Goal: Task Accomplishment & Management: Manage account settings

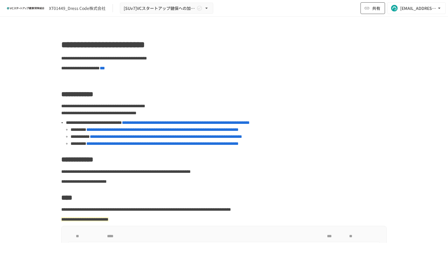
click at [362, 9] on button "共有" at bounding box center [373, 8] width 25 height 12
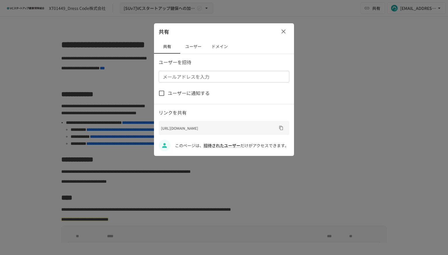
click at [203, 44] on button "ユーザー" at bounding box center [193, 47] width 26 height 14
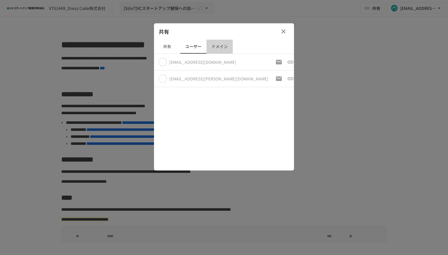
click at [225, 47] on button "ドメイン" at bounding box center [220, 47] width 26 height 14
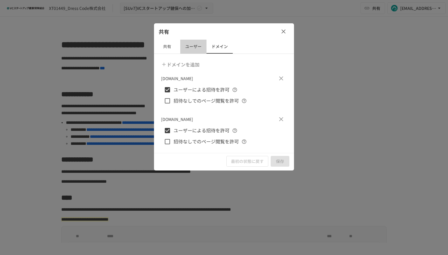
click at [191, 48] on button "ユーザー" at bounding box center [193, 47] width 26 height 14
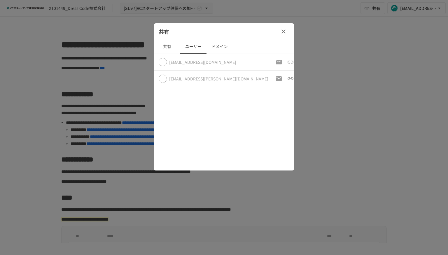
click at [168, 46] on button "共有" at bounding box center [167, 47] width 26 height 14
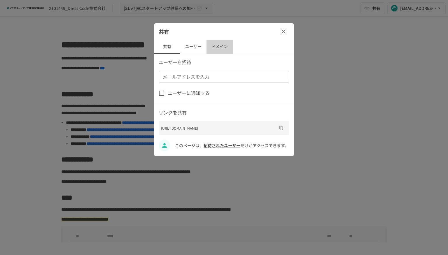
click at [212, 46] on button "ドメイン" at bounding box center [220, 47] width 26 height 14
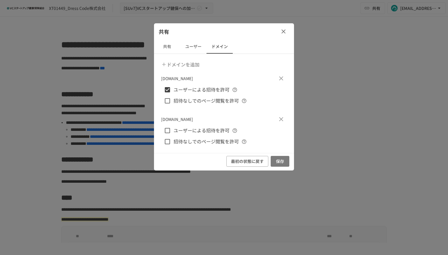
click at [281, 158] on button "保存" at bounding box center [280, 161] width 19 height 11
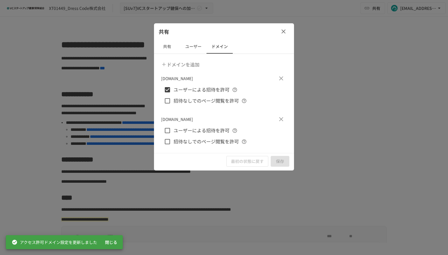
click at [190, 52] on button "ユーザー" at bounding box center [193, 47] width 26 height 14
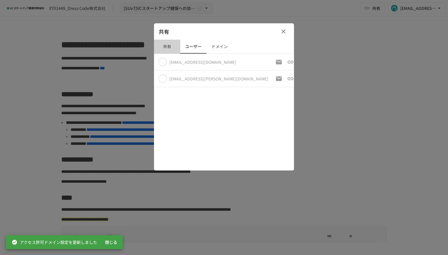
click at [165, 50] on button "共有" at bounding box center [167, 47] width 26 height 14
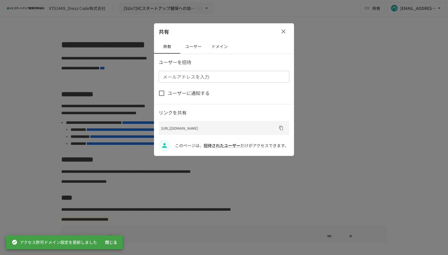
click at [287, 31] on button "button" at bounding box center [284, 32] width 12 height 12
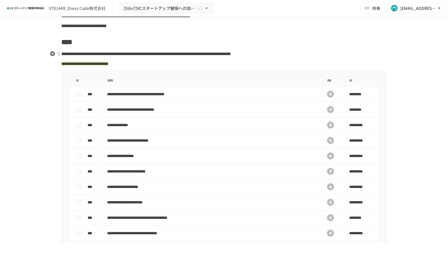
scroll to position [195, 0]
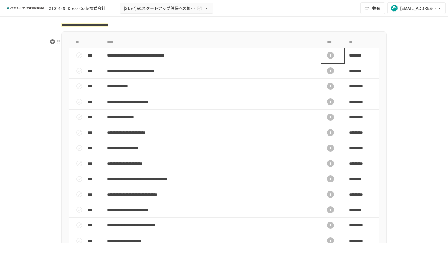
click at [332, 61] on div "*" at bounding box center [330, 56] width 19 height 12
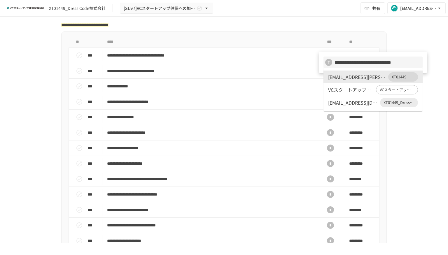
click at [430, 38] on div at bounding box center [224, 127] width 448 height 255
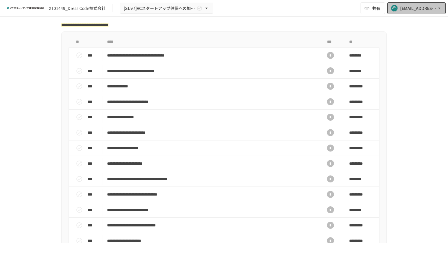
click at [402, 10] on div "[EMAIL_ADDRESS][DOMAIN_NAME]" at bounding box center [418, 8] width 36 height 7
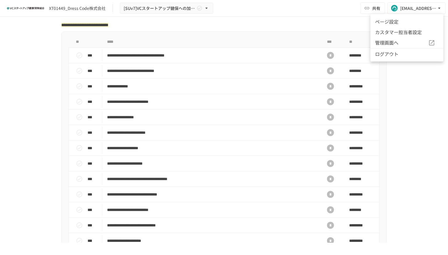
click at [364, 11] on div at bounding box center [224, 127] width 448 height 255
click at [369, 11] on button "共有" at bounding box center [373, 8] width 25 height 12
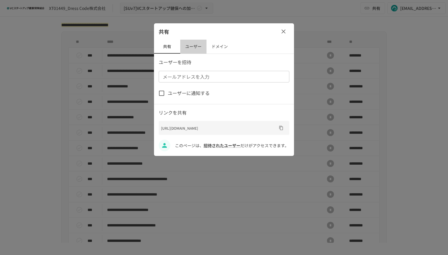
click at [191, 43] on button "ユーザー" at bounding box center [193, 47] width 26 height 14
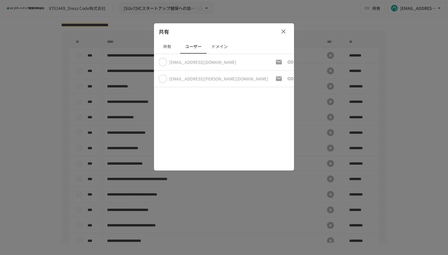
click at [216, 46] on button "ドメイン" at bounding box center [220, 47] width 26 height 14
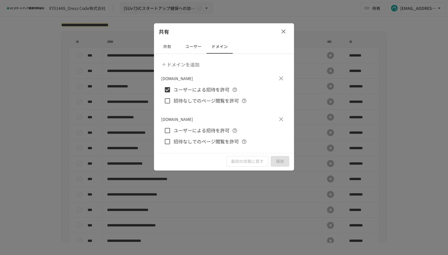
click at [283, 32] on icon "button" at bounding box center [283, 31] width 7 height 7
